Goal: Obtain resource: Download file/media

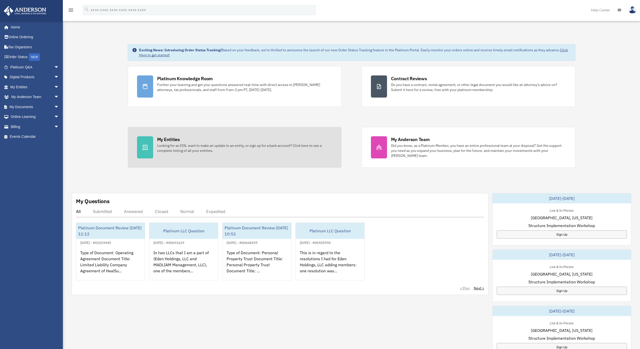
click at [170, 144] on div "Looking for an EIN, want to make an update to an entity, or sign up for a bank …" at bounding box center [244, 148] width 175 height 10
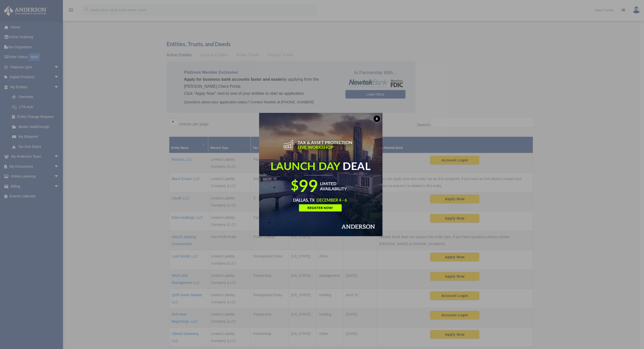
click at [380, 118] on button "x" at bounding box center [377, 119] width 8 height 8
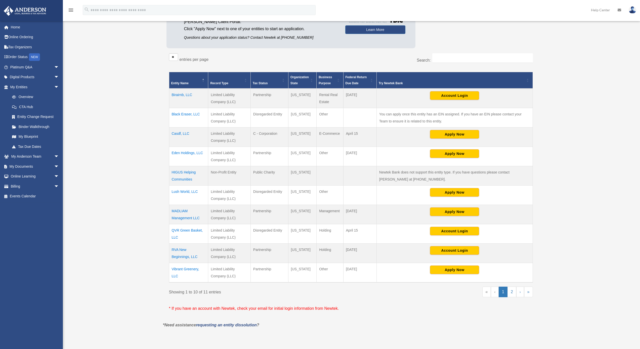
scroll to position [66, 0]
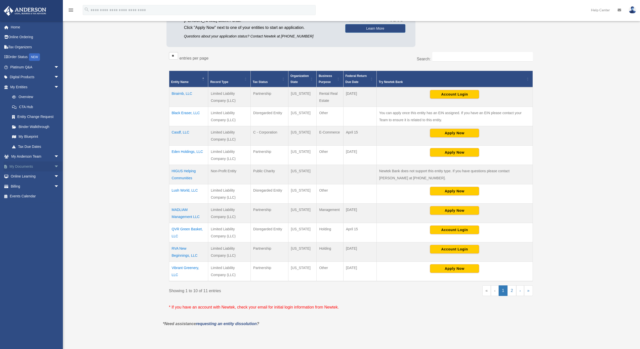
click at [15, 163] on link "My Documents arrow_drop_down" at bounding box center [35, 166] width 63 height 10
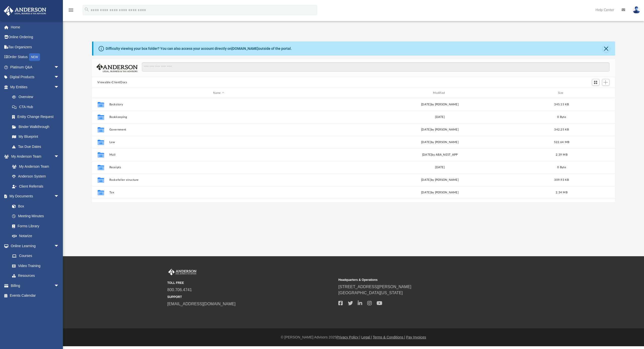
scroll to position [4, 4]
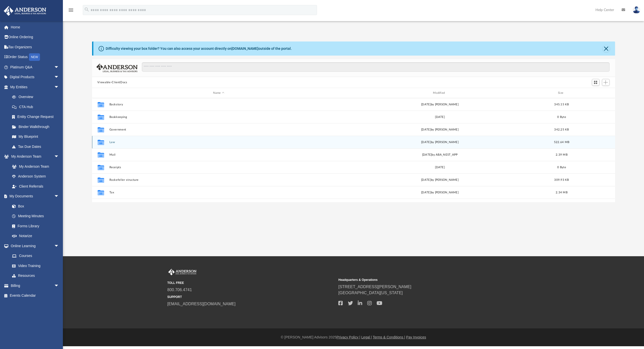
click at [112, 143] on button "Law" at bounding box center [218, 142] width 219 height 3
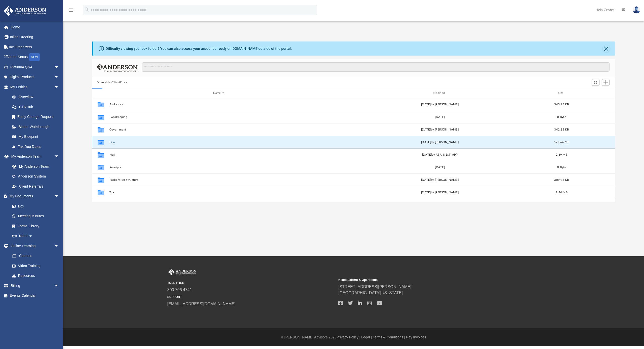
click at [112, 143] on button "Law" at bounding box center [218, 142] width 219 height 3
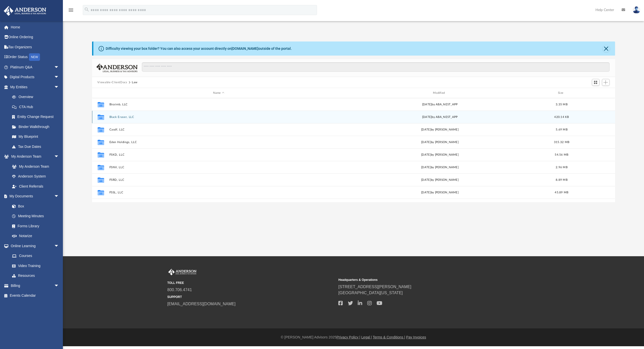
click at [126, 116] on button "Black Eraser, LLC" at bounding box center [218, 116] width 219 height 3
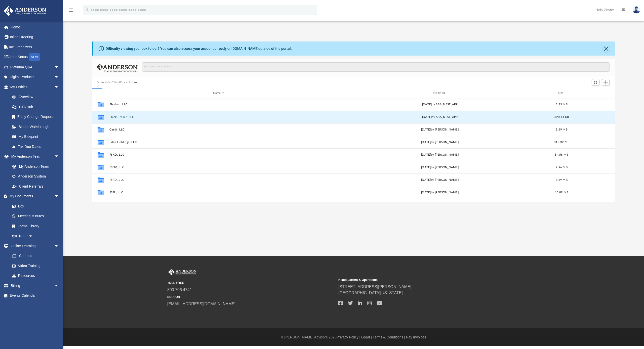
click at [126, 116] on button "Black Eraser, LLC" at bounding box center [218, 116] width 219 height 3
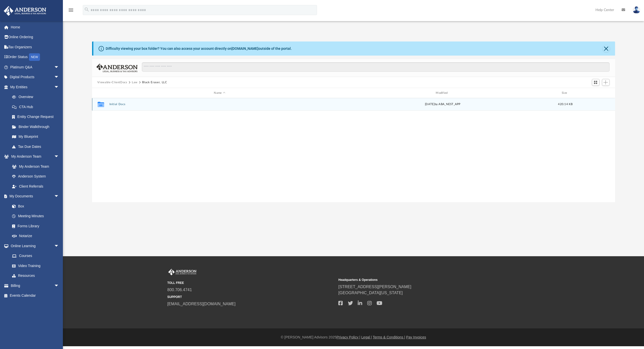
click at [113, 104] on button "Initial Docs" at bounding box center [219, 104] width 221 height 3
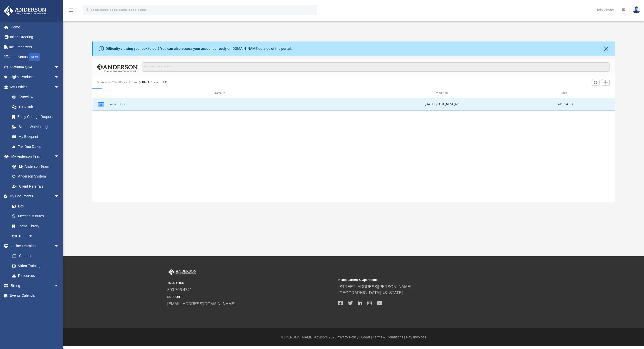
click at [113, 104] on button "Initial Docs" at bounding box center [219, 104] width 221 height 3
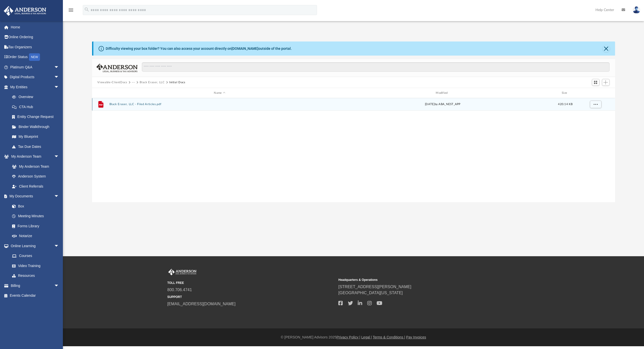
click at [121, 105] on button "Black Eraser, LLC - Filed Articles.pdf" at bounding box center [219, 104] width 221 height 3
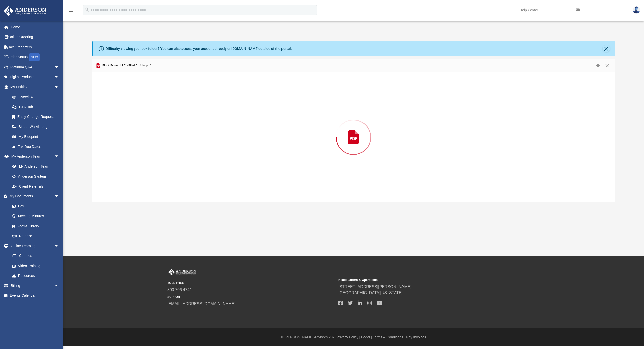
click at [121, 105] on div "Preview" at bounding box center [353, 137] width 523 height 130
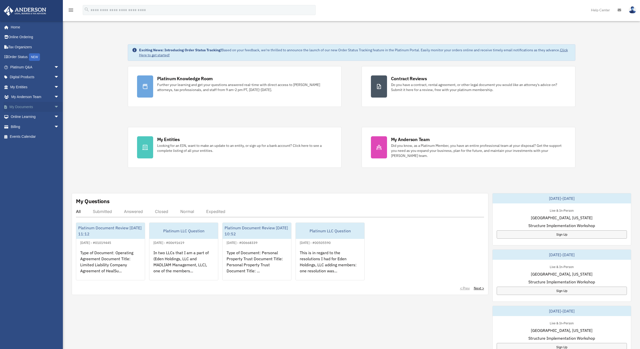
click at [35, 105] on link "My Documents arrow_drop_down" at bounding box center [35, 107] width 63 height 10
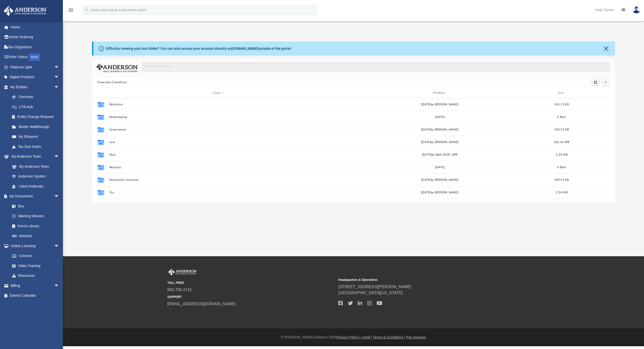
scroll to position [111, 519]
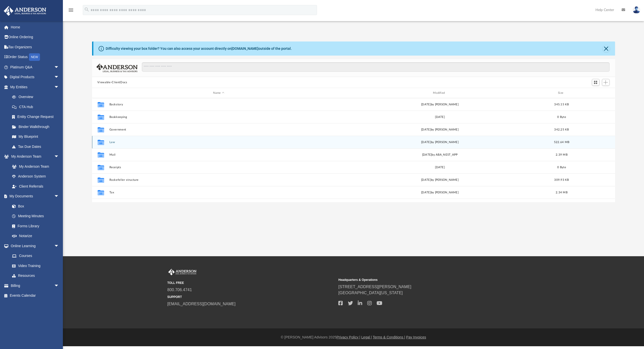
click at [111, 143] on button "Law" at bounding box center [218, 142] width 219 height 3
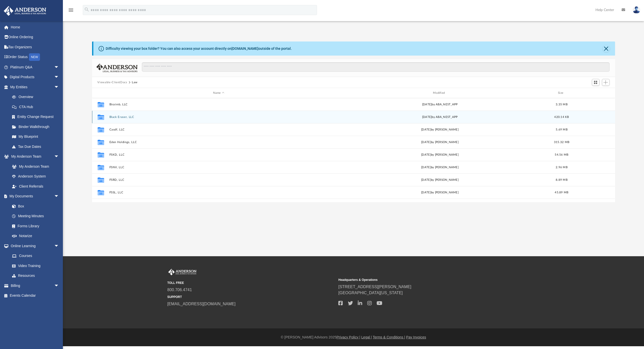
click at [115, 116] on button "Black Eraser, LLC" at bounding box center [218, 116] width 219 height 3
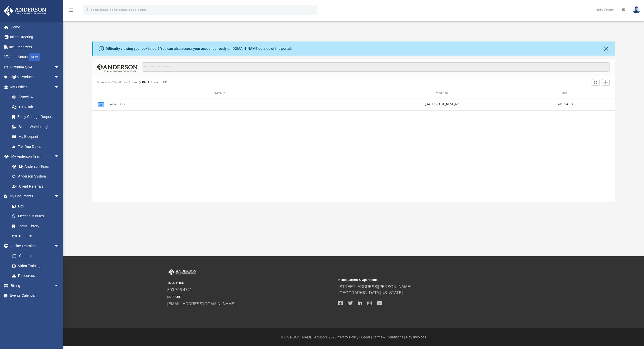
click at [135, 82] on button "Law" at bounding box center [135, 82] width 6 height 5
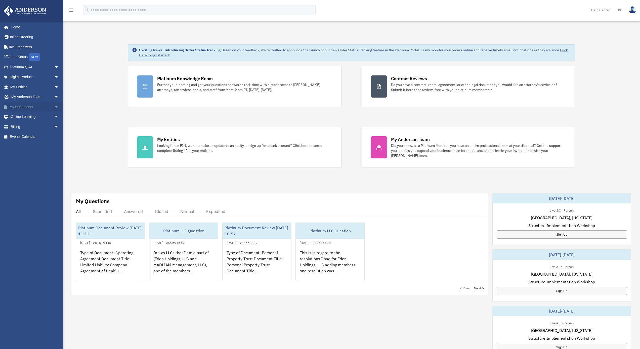
click at [21, 106] on link "My Documents arrow_drop_down" at bounding box center [35, 107] width 63 height 10
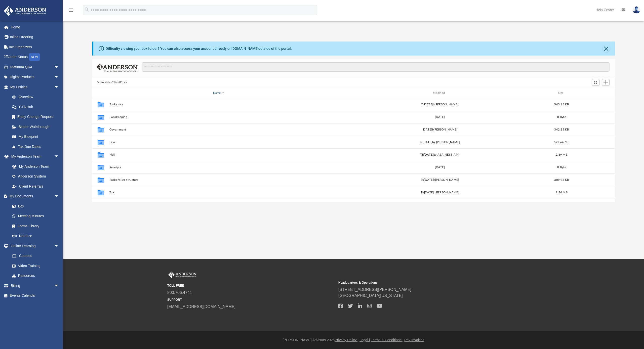
scroll to position [111, 519]
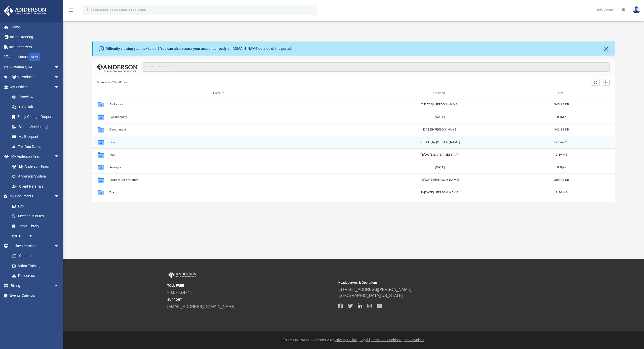
click at [112, 143] on button "Law" at bounding box center [218, 142] width 219 height 3
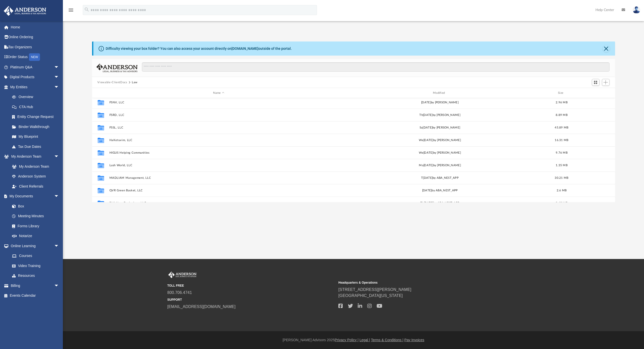
scroll to position [122, 0]
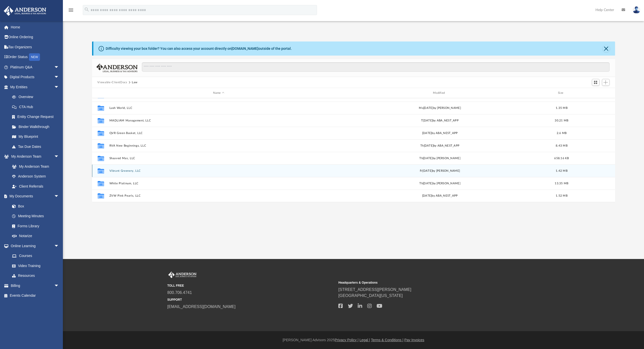
click at [113, 169] on button "Vibrant Greenery, LLC" at bounding box center [218, 170] width 219 height 3
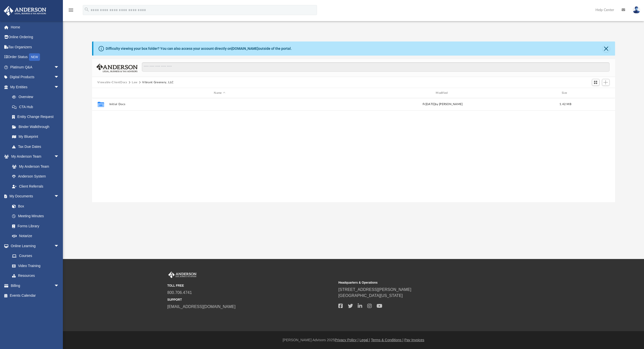
scroll to position [0, 0]
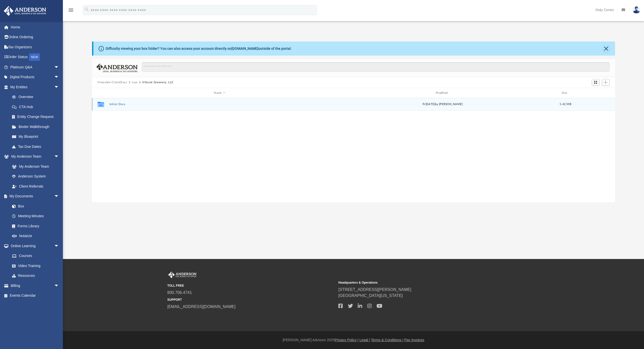
click at [113, 104] on button "Initial Docs" at bounding box center [219, 104] width 221 height 3
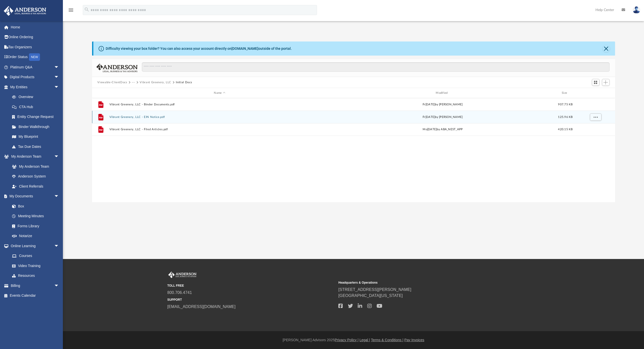
click at [122, 118] on button "Vibrant Greenery, LLC - EIN Notice.pdf" at bounding box center [219, 116] width 221 height 3
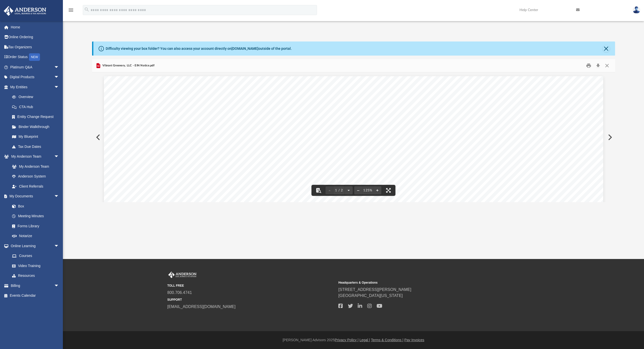
click at [609, 136] on button "Preview" at bounding box center [609, 137] width 11 height 14
click at [245, 106] on div "[US_STATE] Secretary of State[PERSON_NAME]r [GEOGRAPHIC_DATA] 82002-0020 Ph. [P…" at bounding box center [353, 242] width 257 height 332
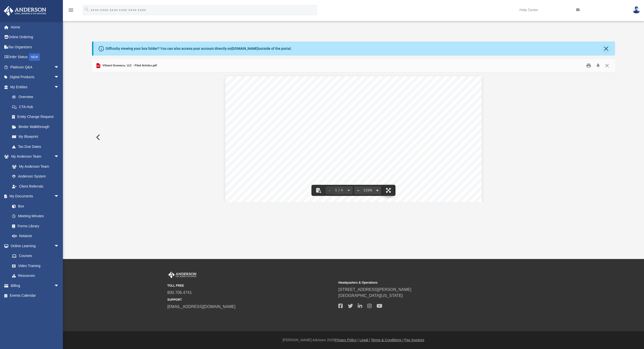
click at [389, 190] on button "File preview" at bounding box center [388, 190] width 11 height 11
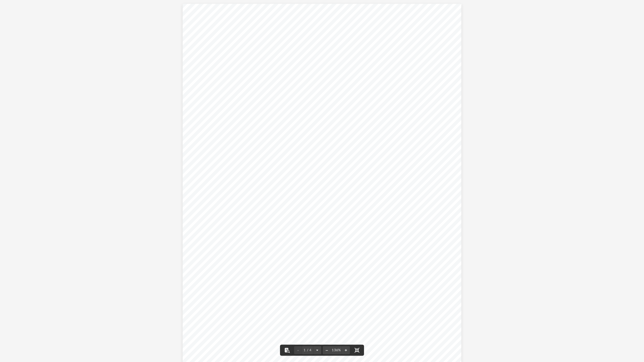
click at [267, 168] on span "The principal office address of the limited liability company is:" at bounding box center [281, 167] width 135 height 5
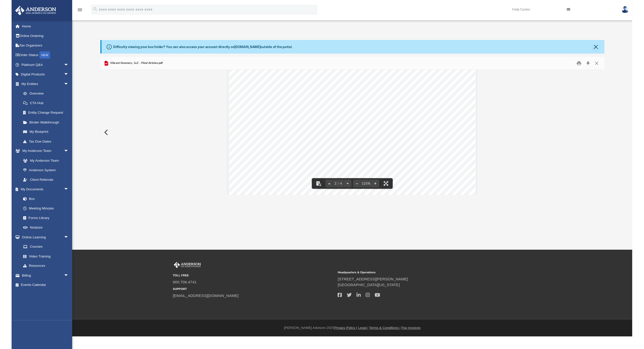
scroll to position [339, 0]
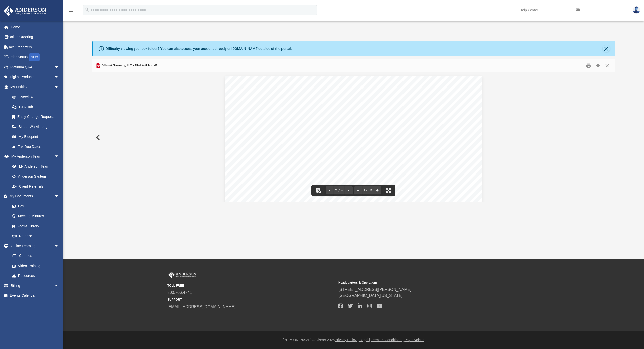
drag, startPoint x: 605, startPoint y: 49, endPoint x: 608, endPoint y: 48, distance: 3.1
click at [605, 49] on button "Close" at bounding box center [606, 48] width 7 height 7
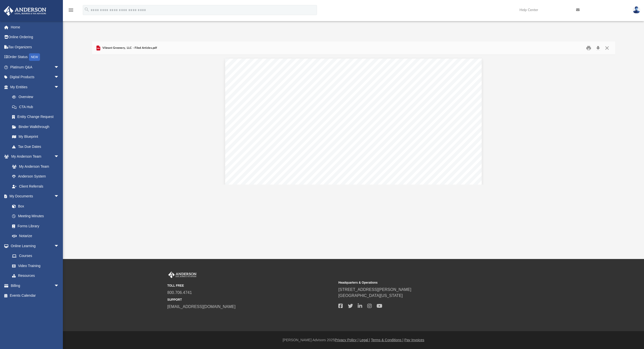
click at [634, 10] on img at bounding box center [636, 9] width 8 height 7
click at [548, 44] on link "Logout" at bounding box center [561, 44] width 50 height 10
